Goal: Entertainment & Leisure: Consume media (video, audio)

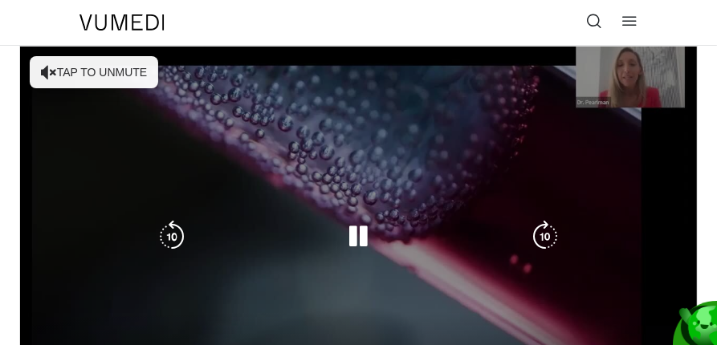
click at [490, 221] on div "Video Player" at bounding box center [359, 237] width 406 height 32
click at [125, 67] on button "Tap to unmute" at bounding box center [94, 72] width 128 height 32
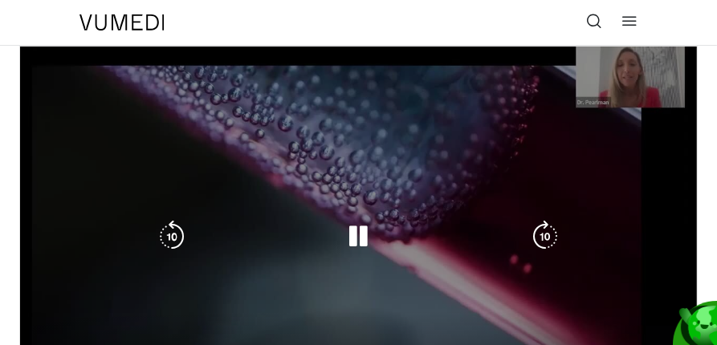
click at [544, 159] on div "10 seconds Tap to unmute" at bounding box center [358, 237] width 677 height 381
click at [356, 230] on icon "Video Player" at bounding box center [358, 237] width 32 height 32
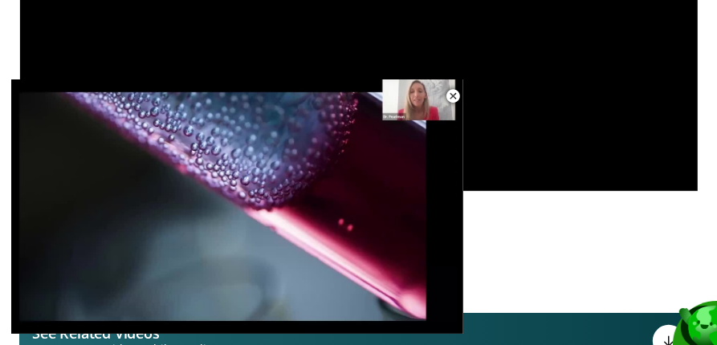
scroll to position [245, 0]
